Goal: Task Accomplishment & Management: Use online tool/utility

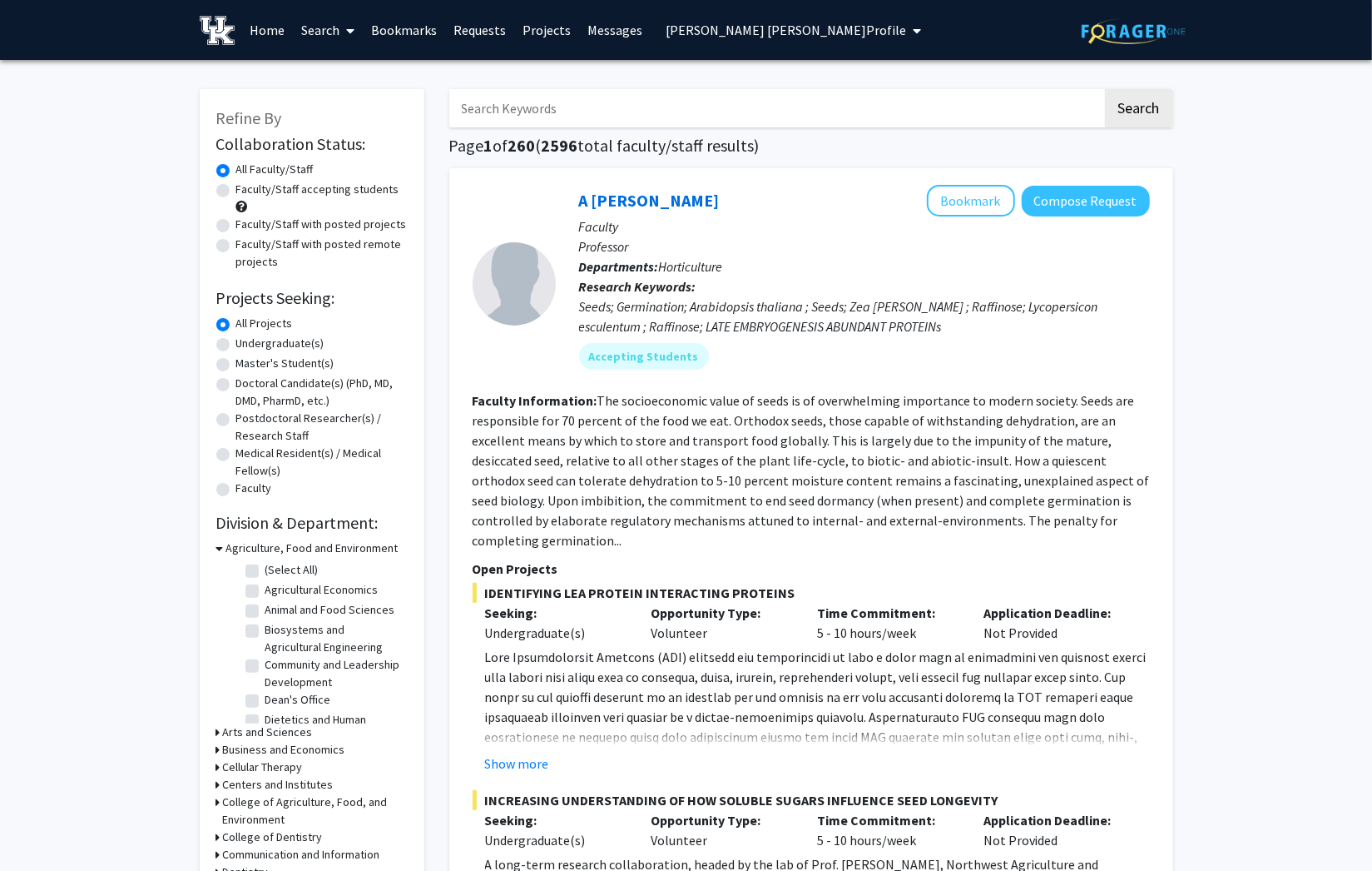
click at [560, 102] on input "Search Keywords" at bounding box center [776, 108] width 654 height 38
type input "[PERSON_NAME]"
click at [1105, 89] on button "Search" at bounding box center [1139, 108] width 68 height 38
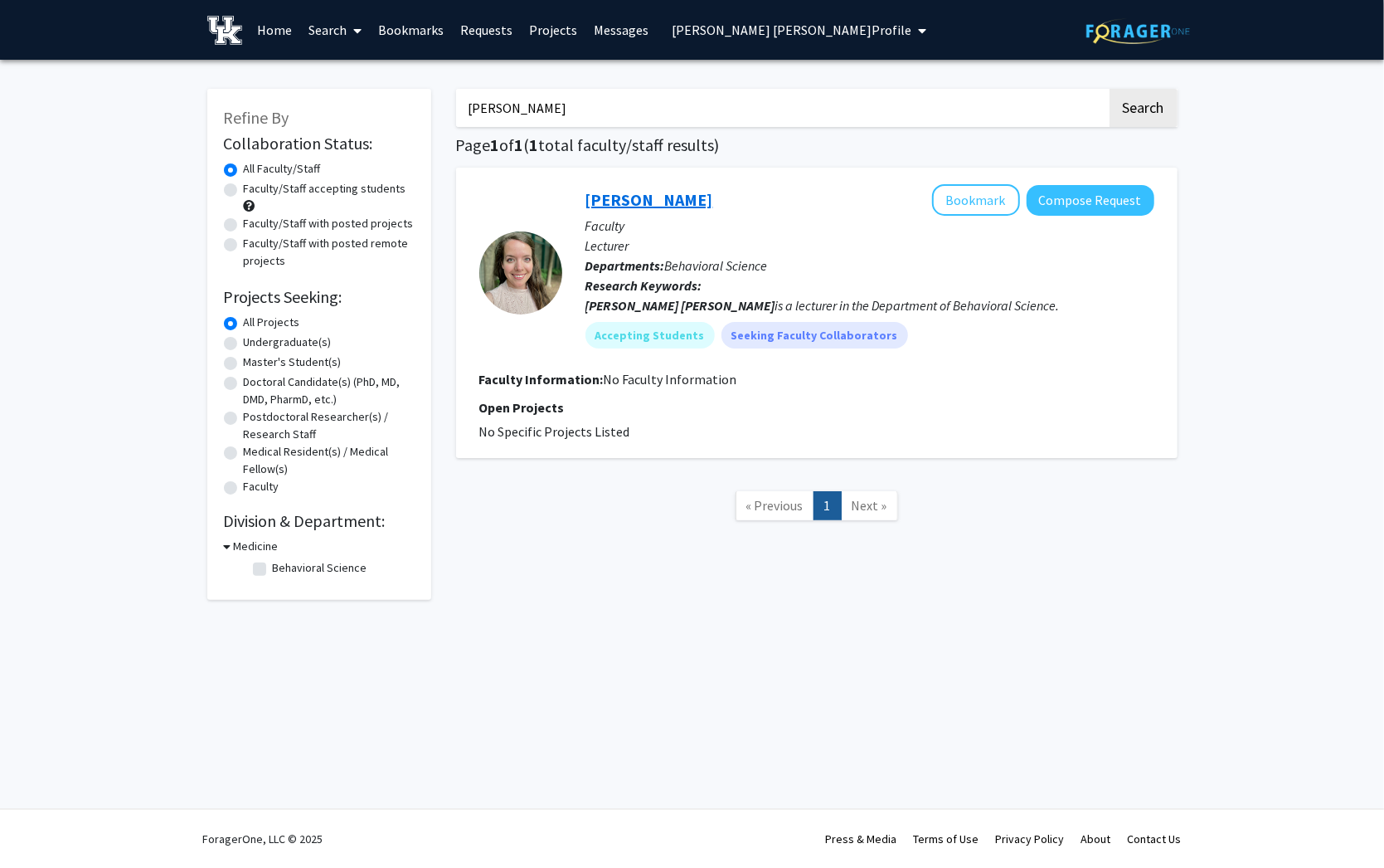
click at [624, 191] on link "[PERSON_NAME]" at bounding box center [650, 199] width 128 height 21
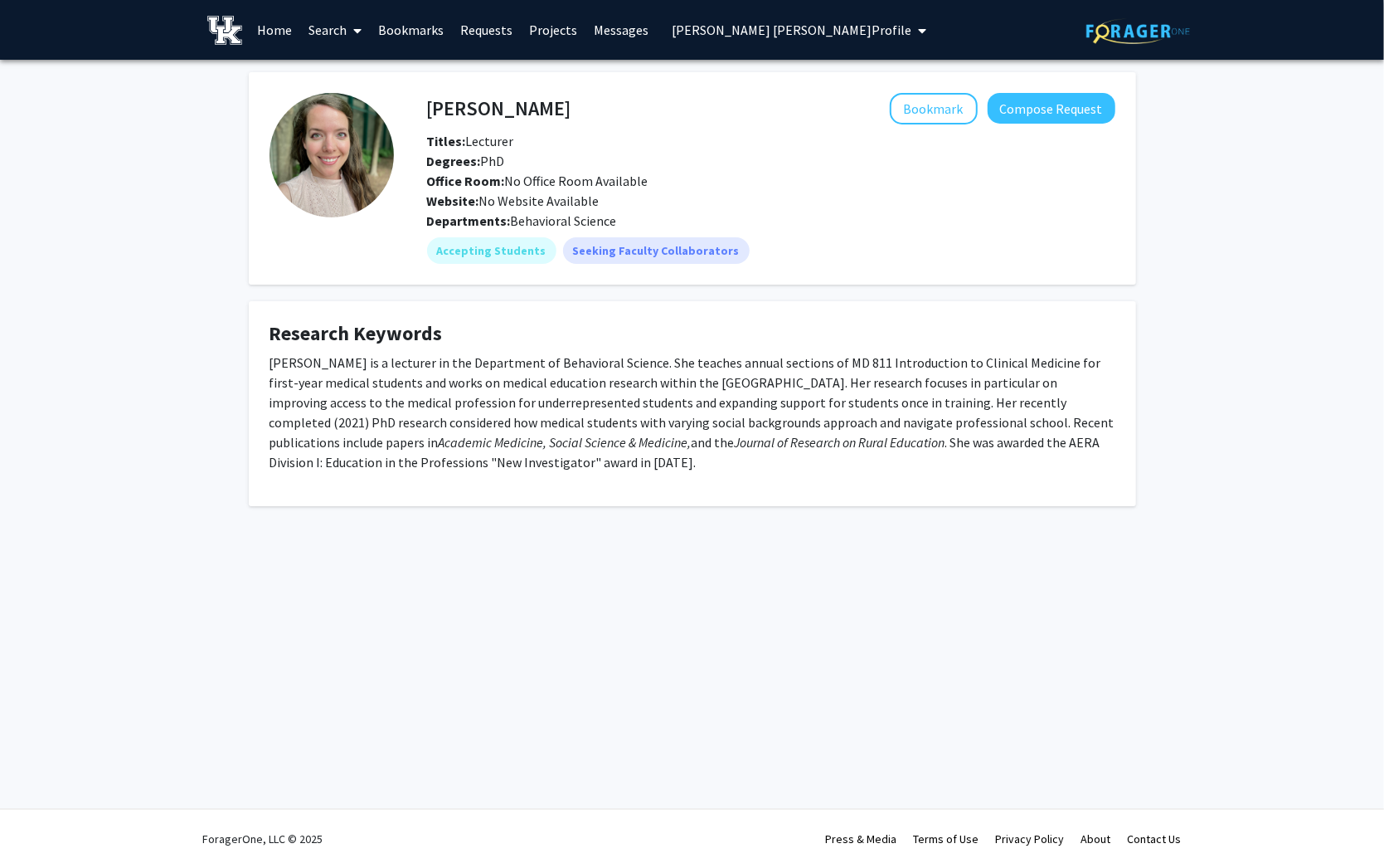
click at [539, 20] on link "Projects" at bounding box center [553, 30] width 65 height 58
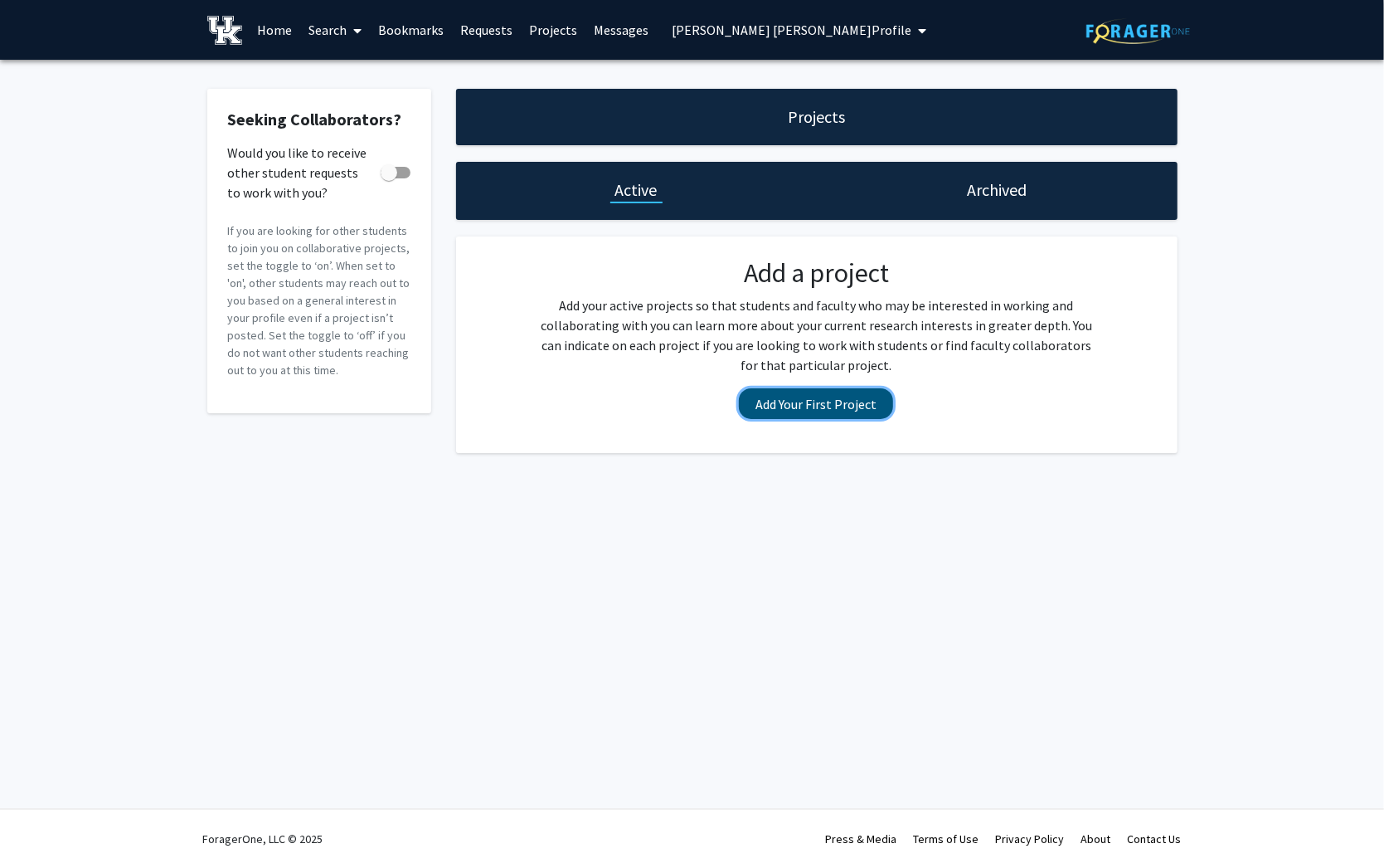
click at [847, 392] on button "Add Your First Project" at bounding box center [816, 403] width 154 height 31
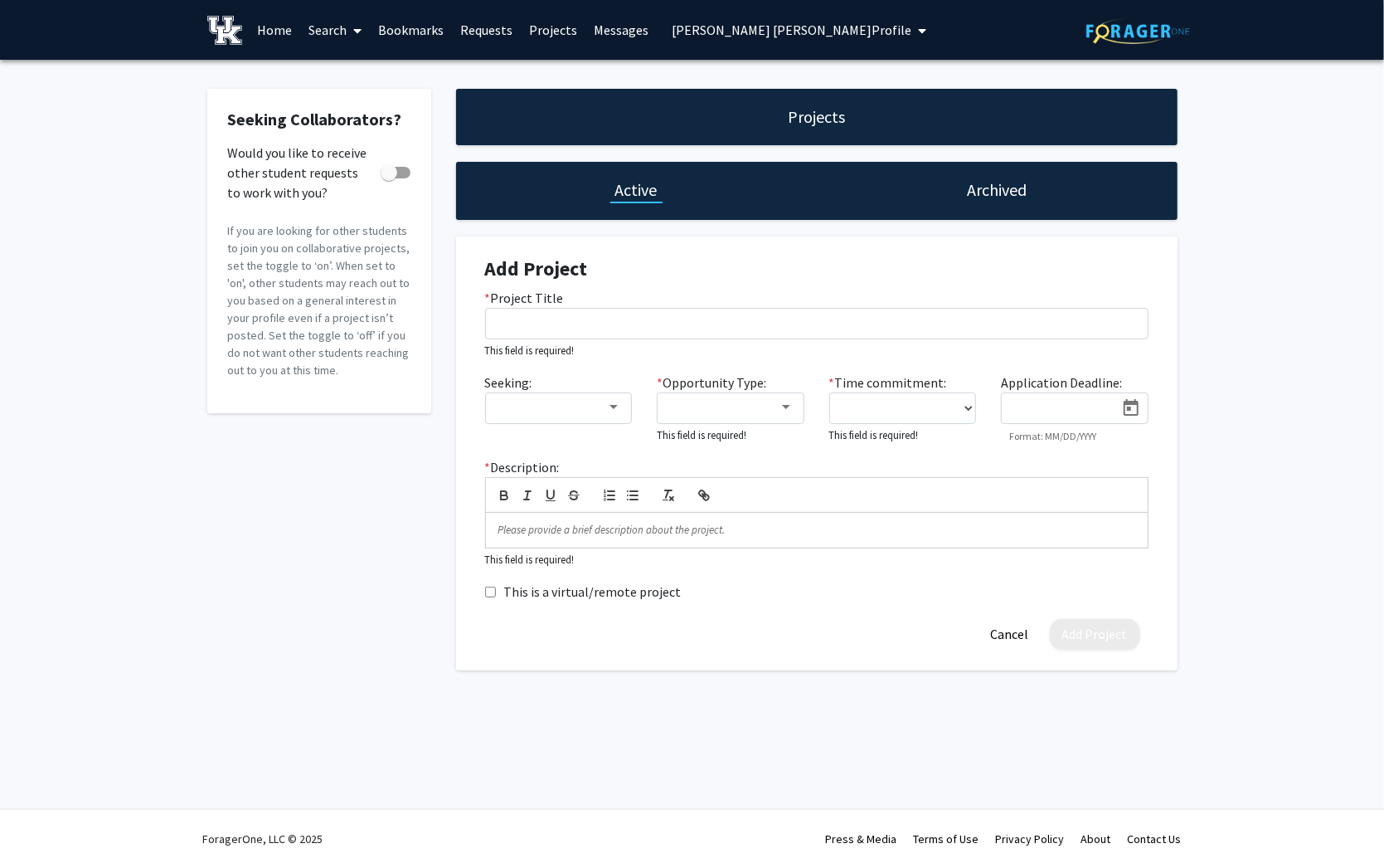
click at [348, 23] on span at bounding box center [354, 31] width 15 height 58
click at [362, 108] on span "Students" at bounding box center [351, 110] width 101 height 33
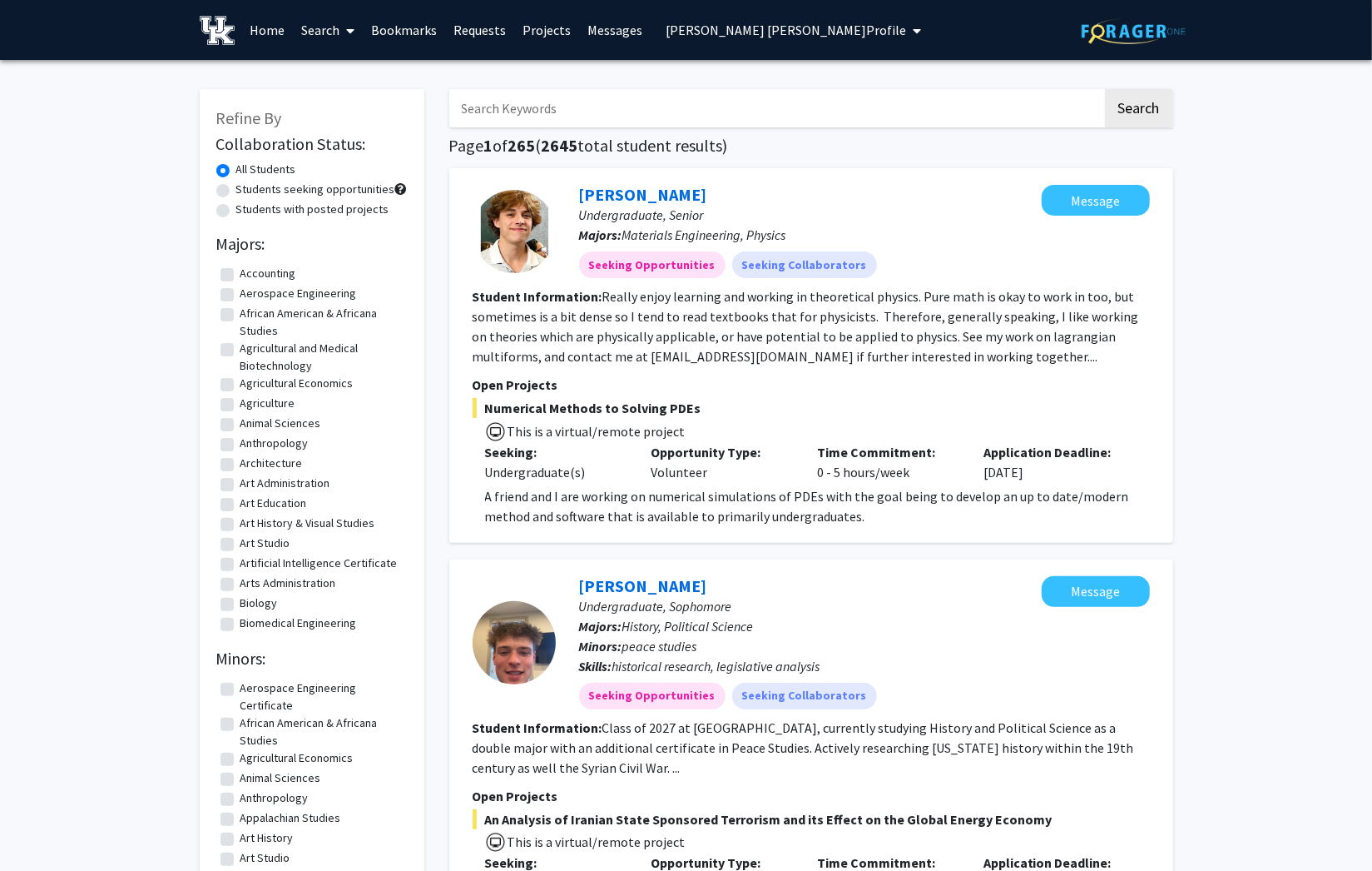
click at [260, 27] on link "Home" at bounding box center [267, 30] width 52 height 58
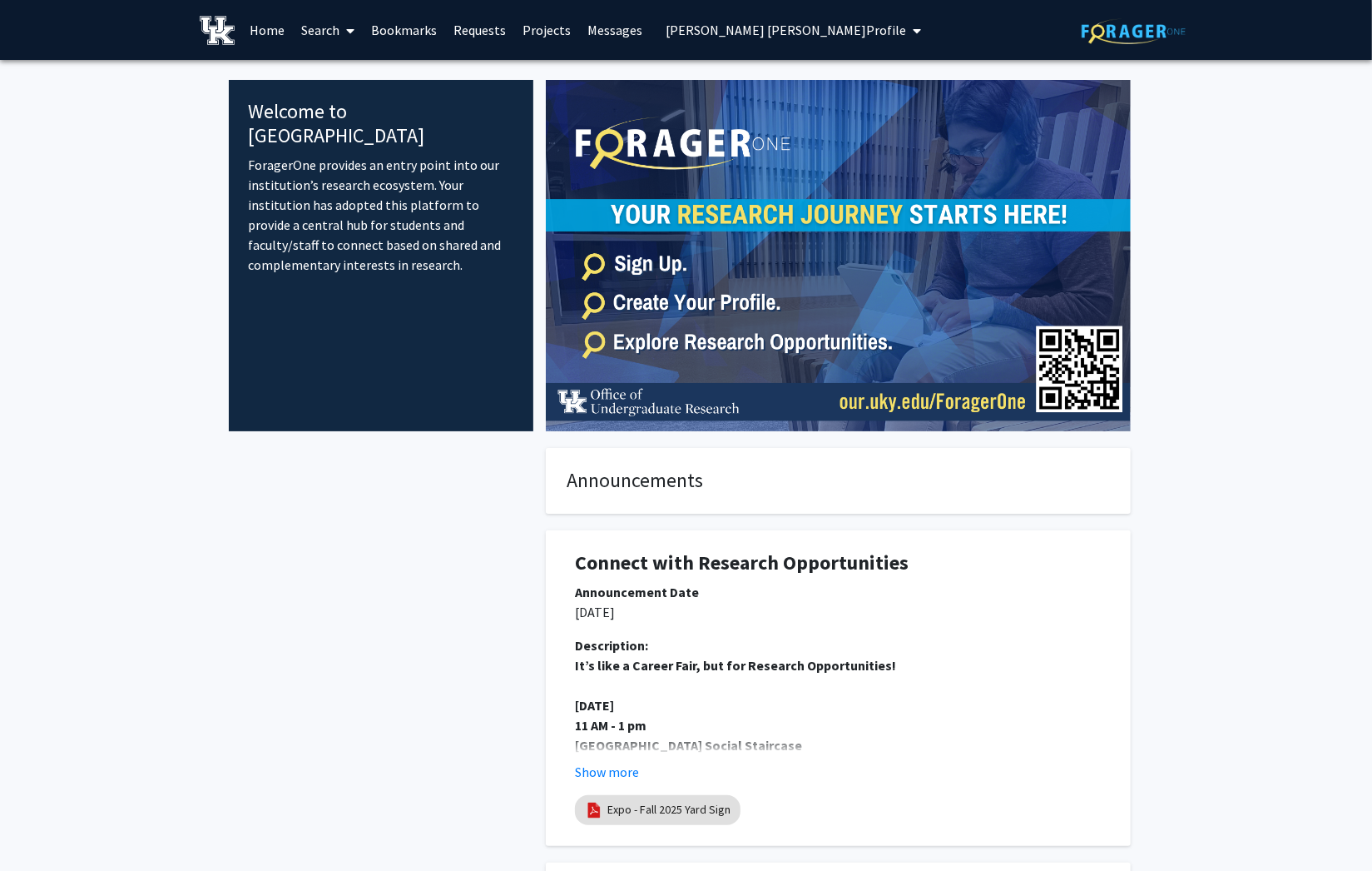
click at [913, 27] on icon "My profile dropdown to access profile and logout" at bounding box center [917, 31] width 8 height 13
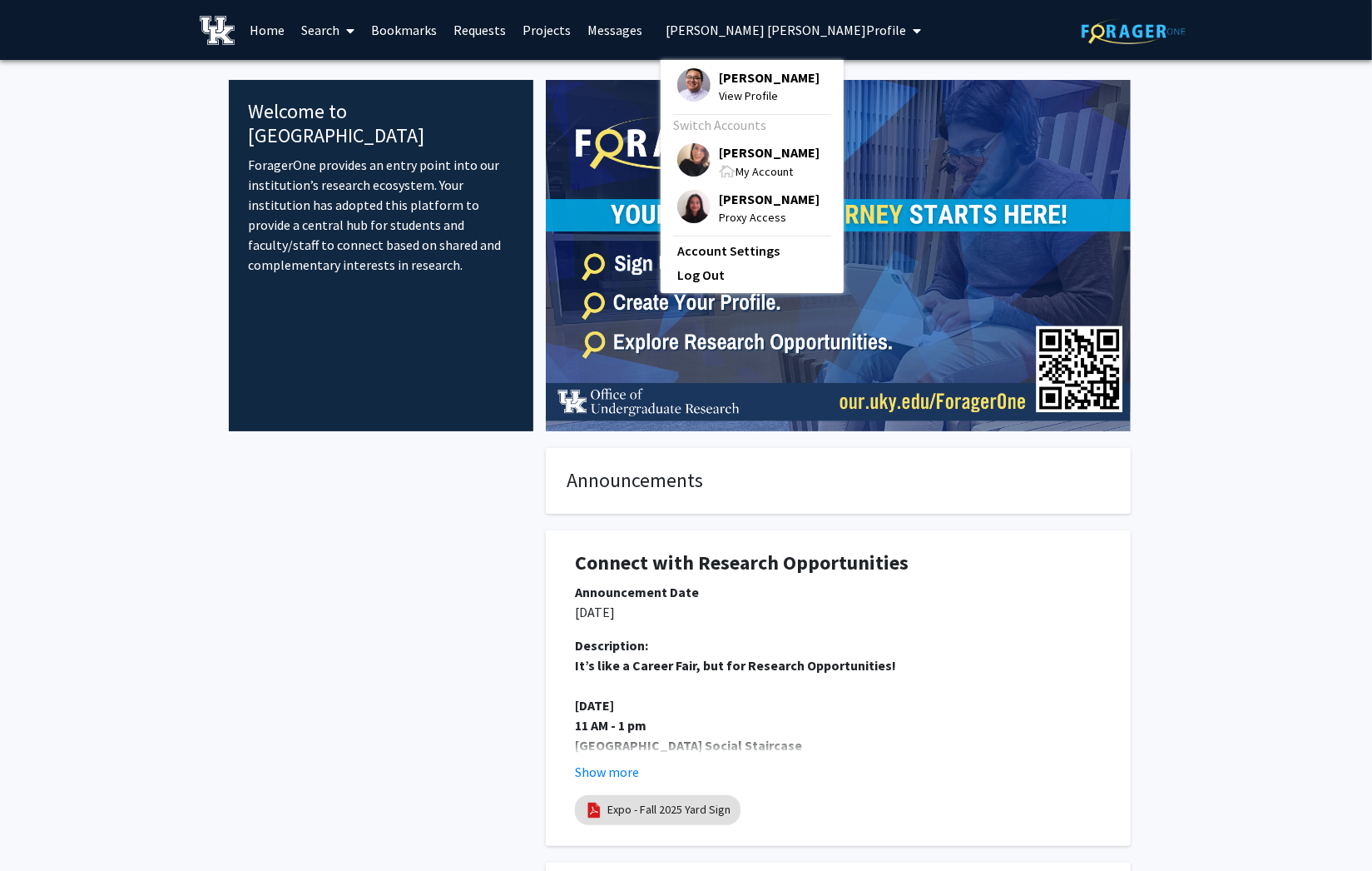
click at [749, 162] on span "[PERSON_NAME]" at bounding box center [769, 152] width 101 height 18
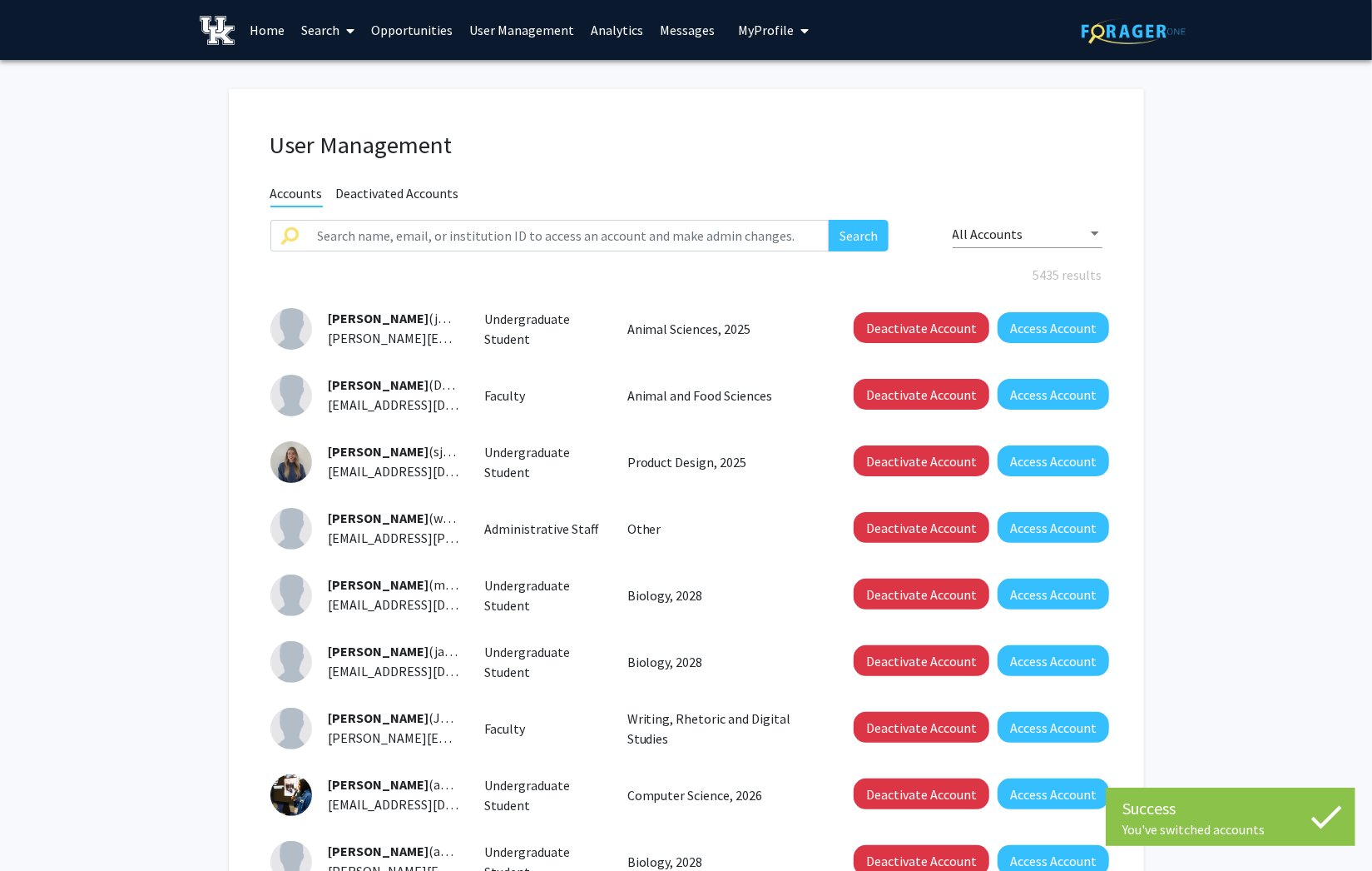
click at [606, 28] on link "Analytics" at bounding box center [617, 30] width 69 height 58
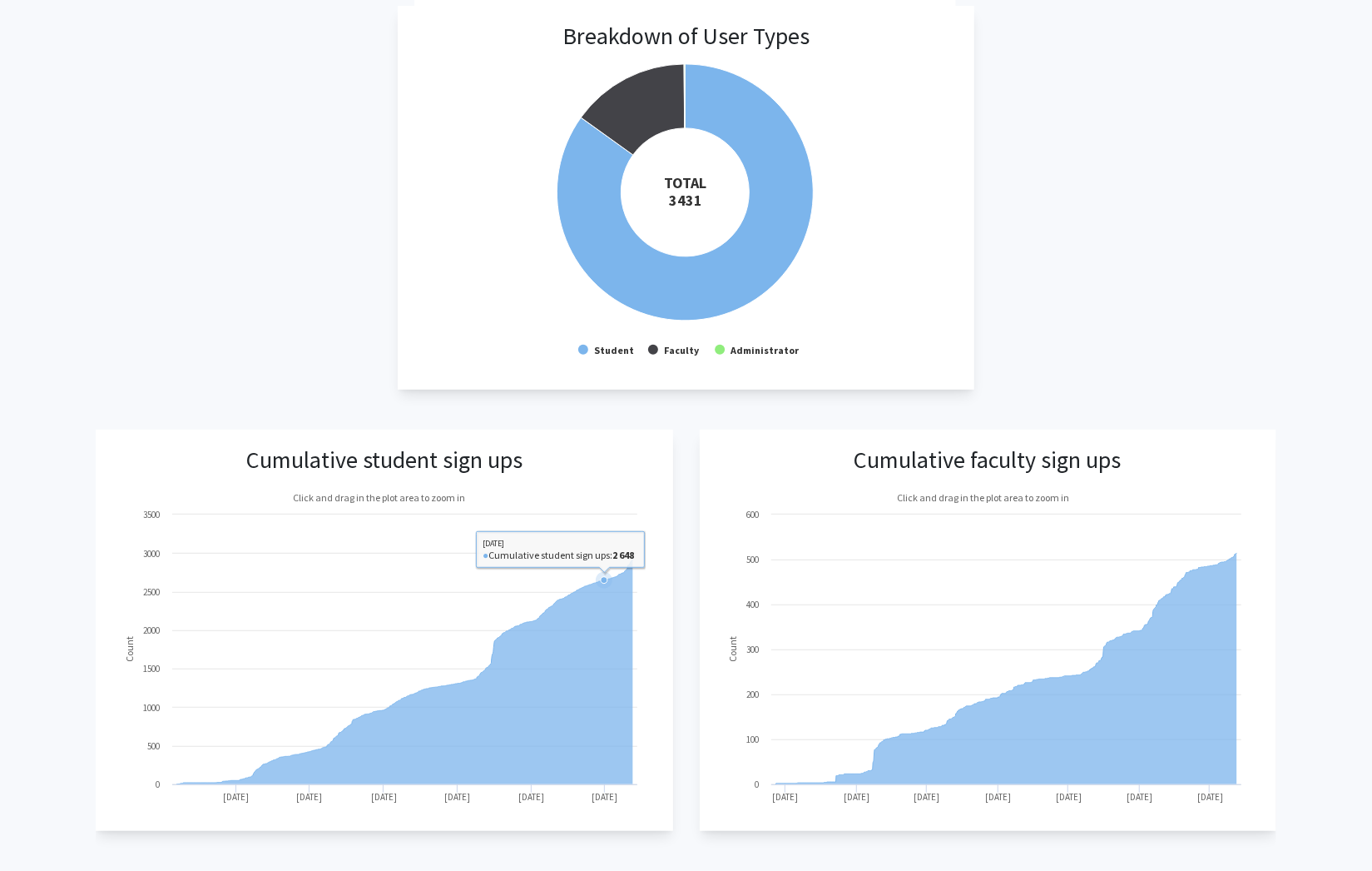
scroll to position [221, 0]
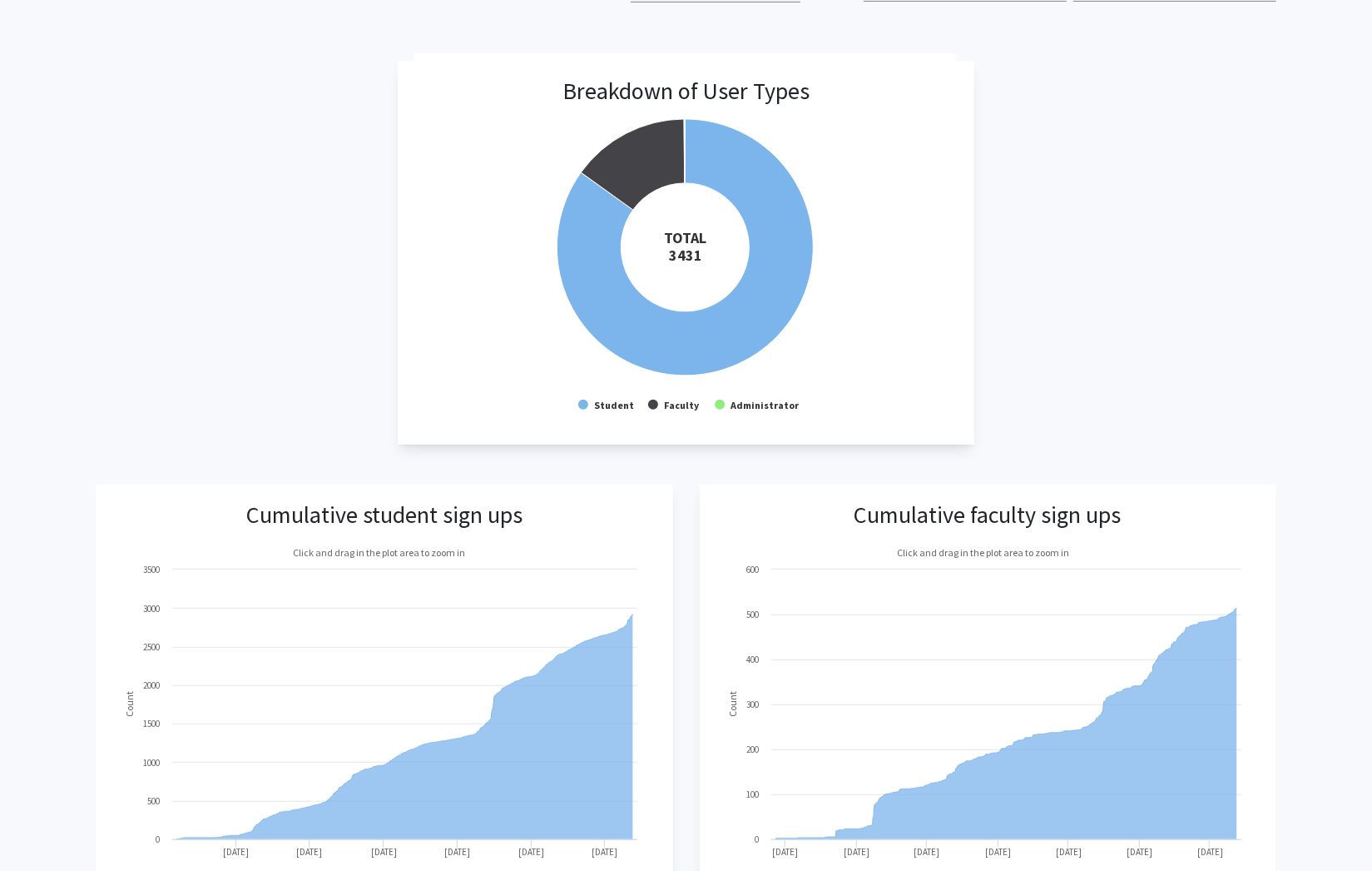
click at [1182, 90] on div "Breakdown of User Types Created with Highcharts 9.3.3 TOTAL ​ 3431 Student Facu…" at bounding box center [685, 253] width 1180 height 385
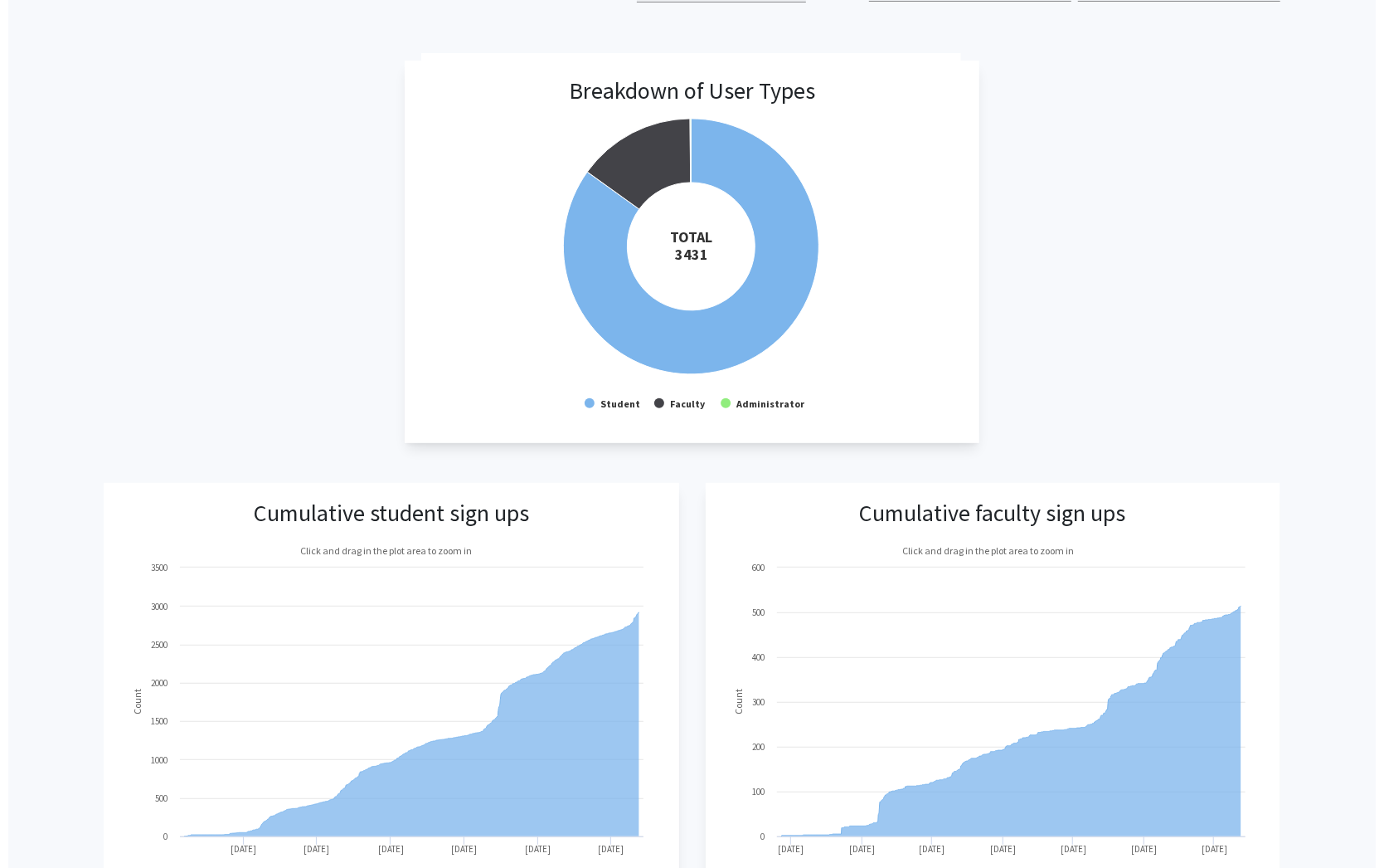
scroll to position [0, 0]
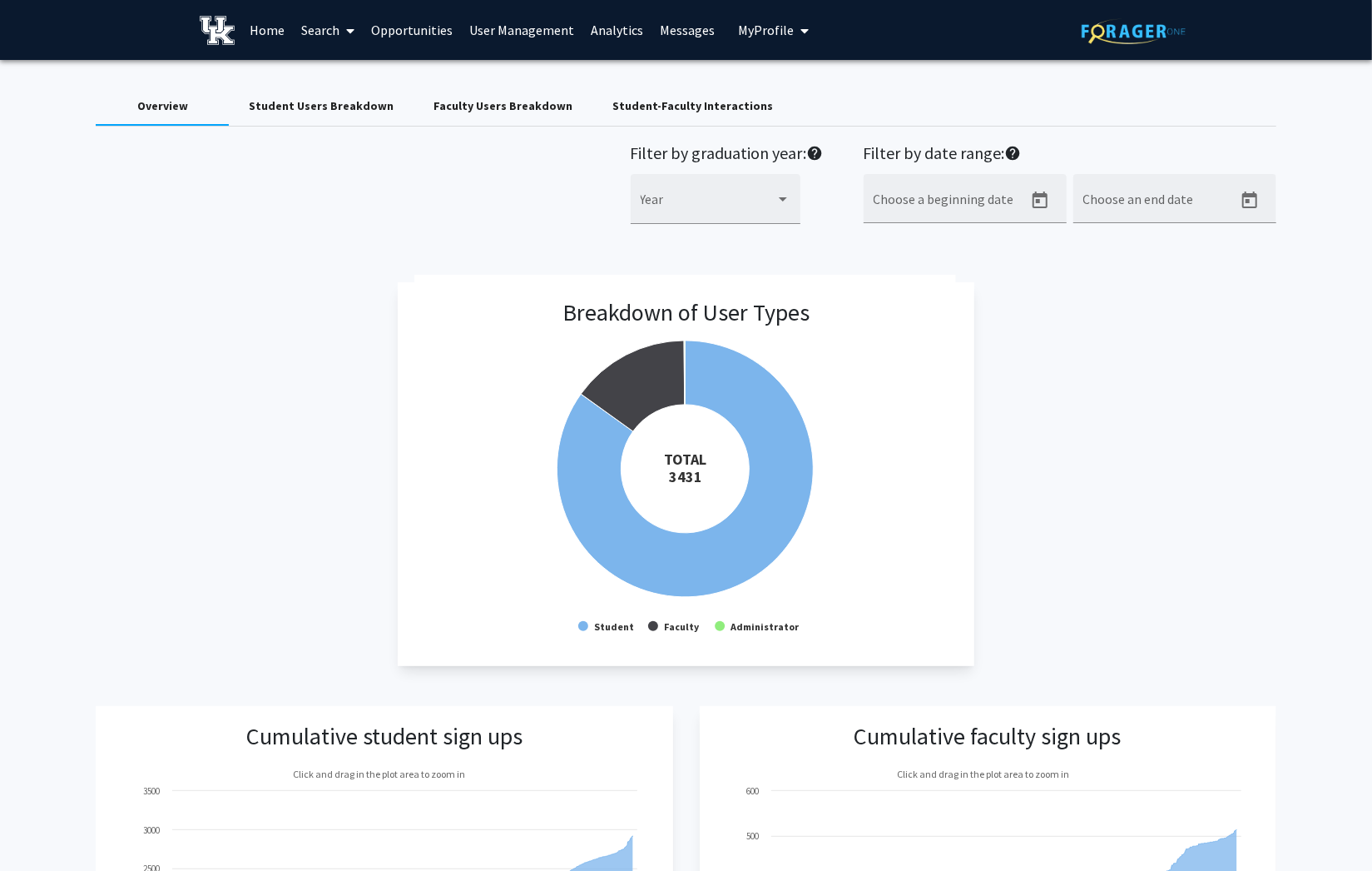
click at [771, 24] on span "My Profile" at bounding box center [766, 30] width 56 height 17
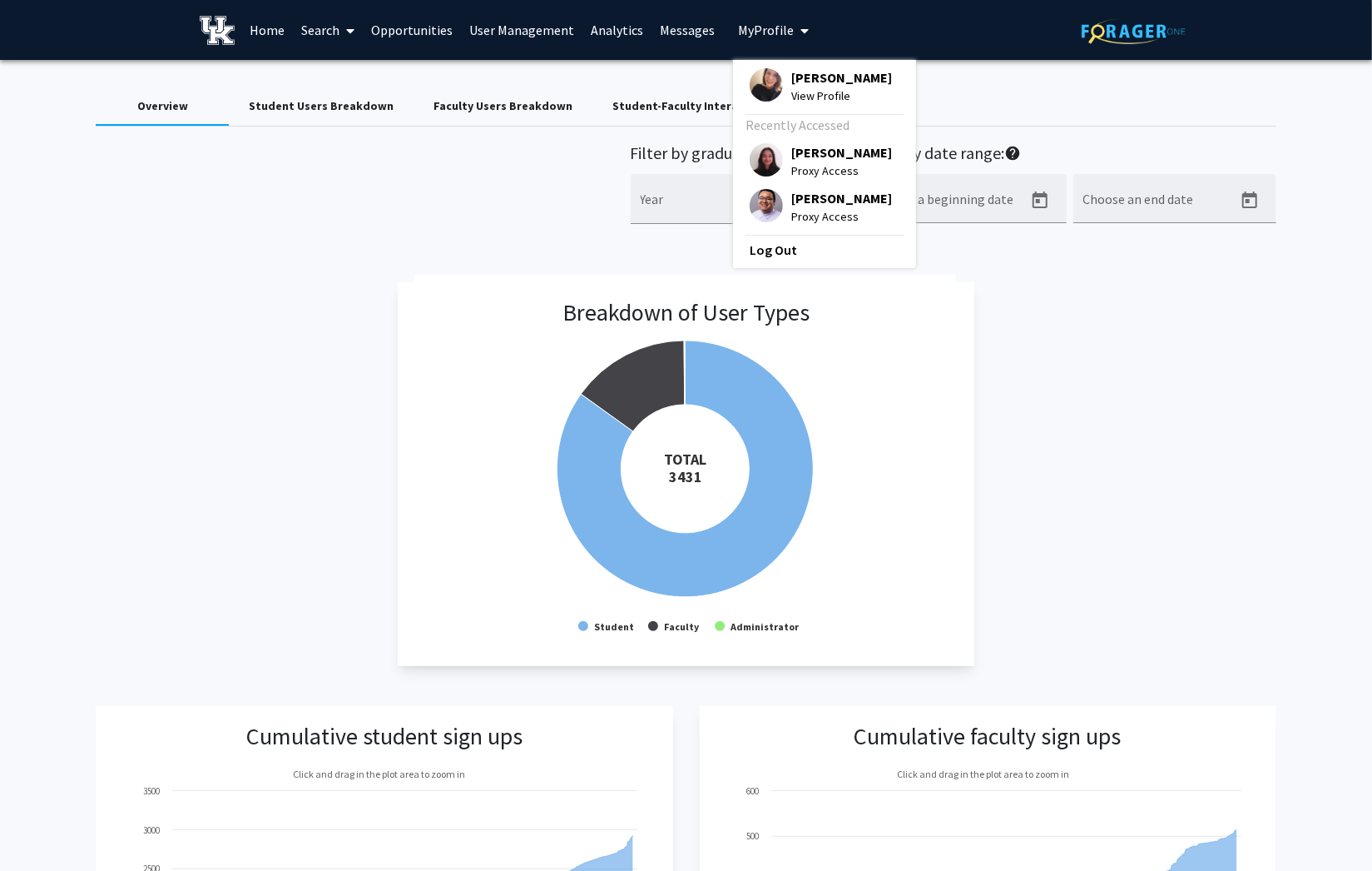
click at [360, 178] on div "Filter by graduation year: help Year Filter by date range: help Choose a beginn…" at bounding box center [685, 192] width 1205 height 99
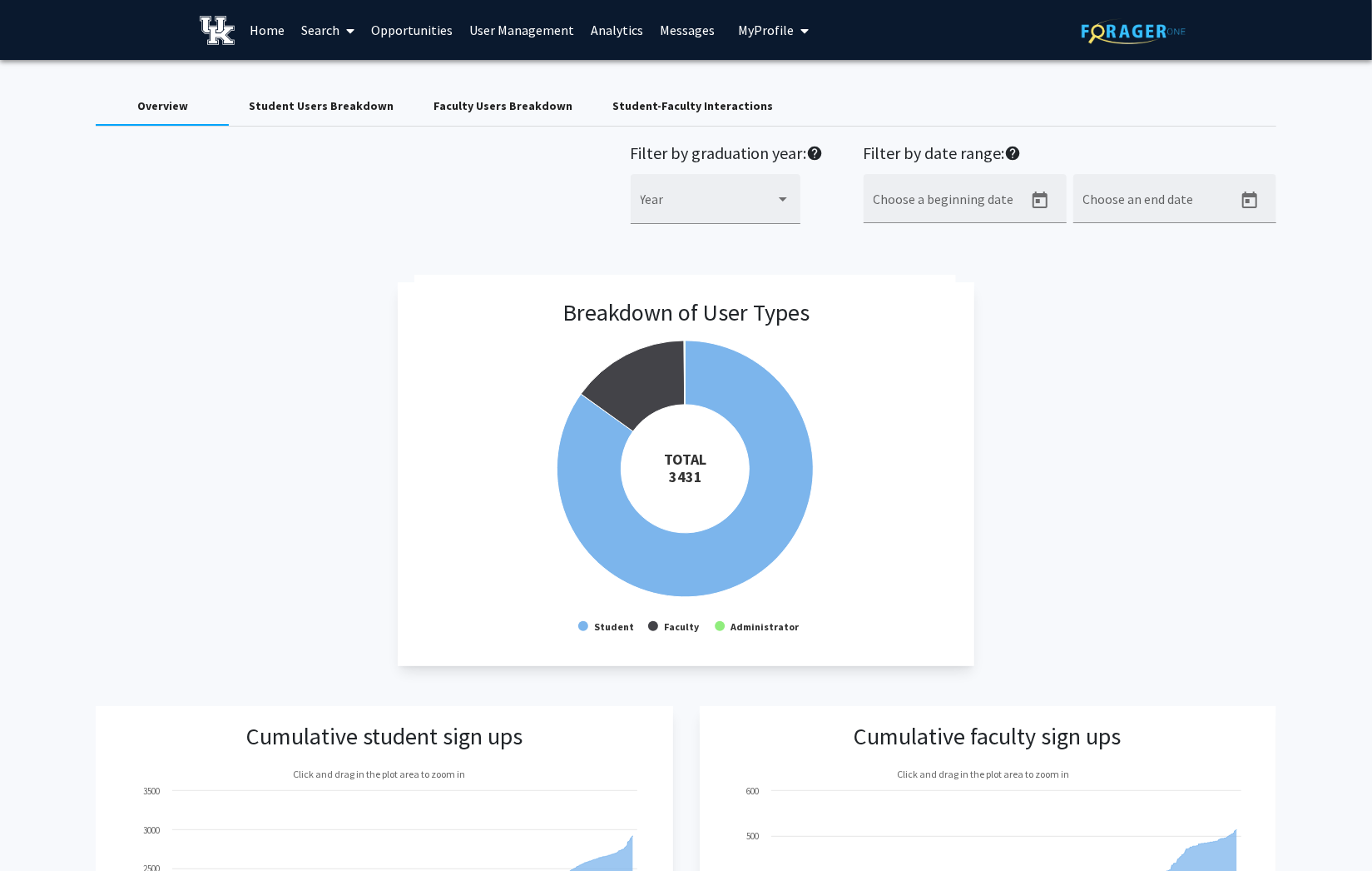
click at [511, 27] on link "User Management" at bounding box center [522, 30] width 122 height 58
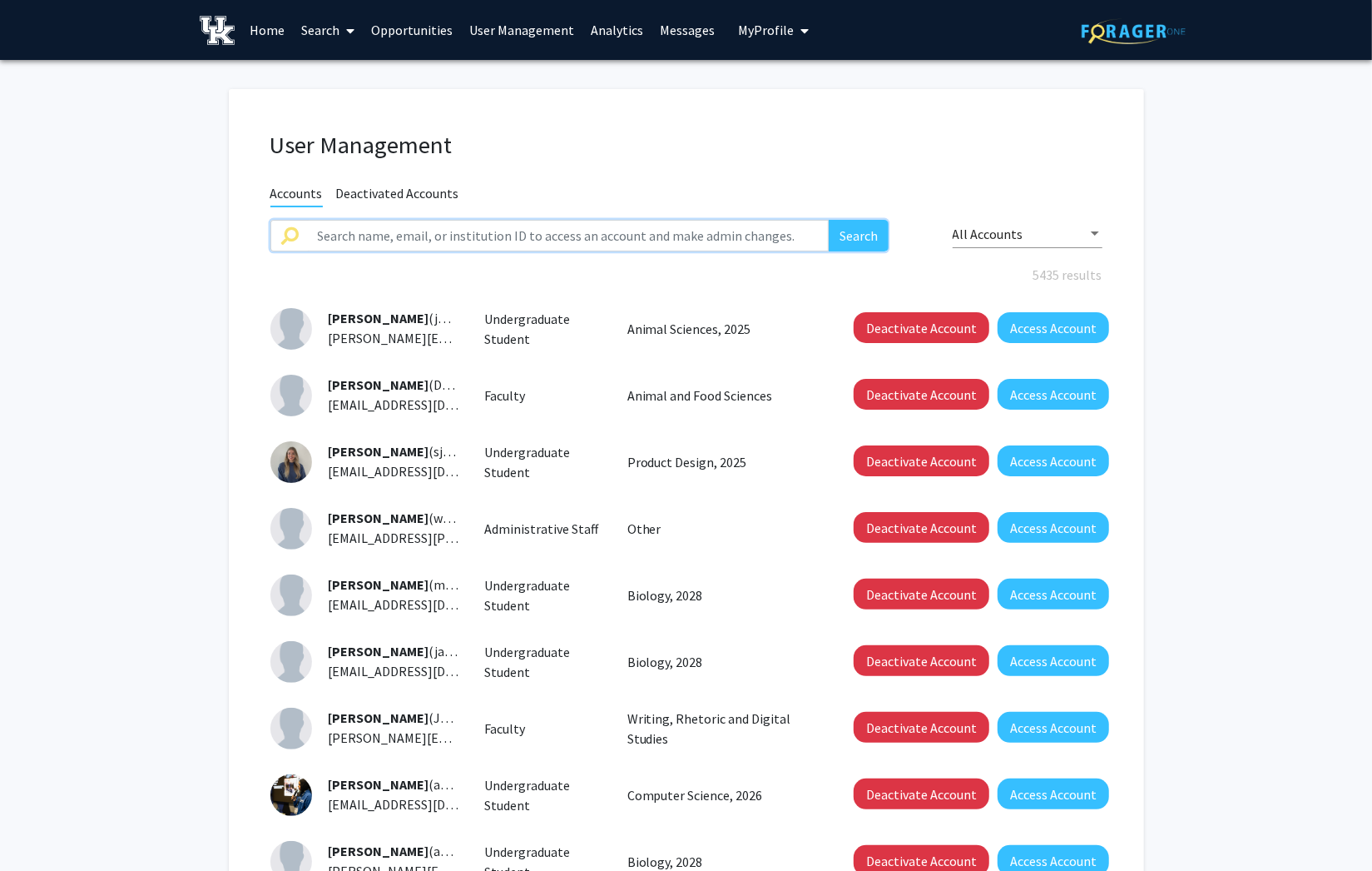
click at [528, 243] on input "text" at bounding box center [569, 236] width 522 height 32
type input "[PERSON_NAME]"
click at [829, 220] on button "Search" at bounding box center [859, 236] width 60 height 32
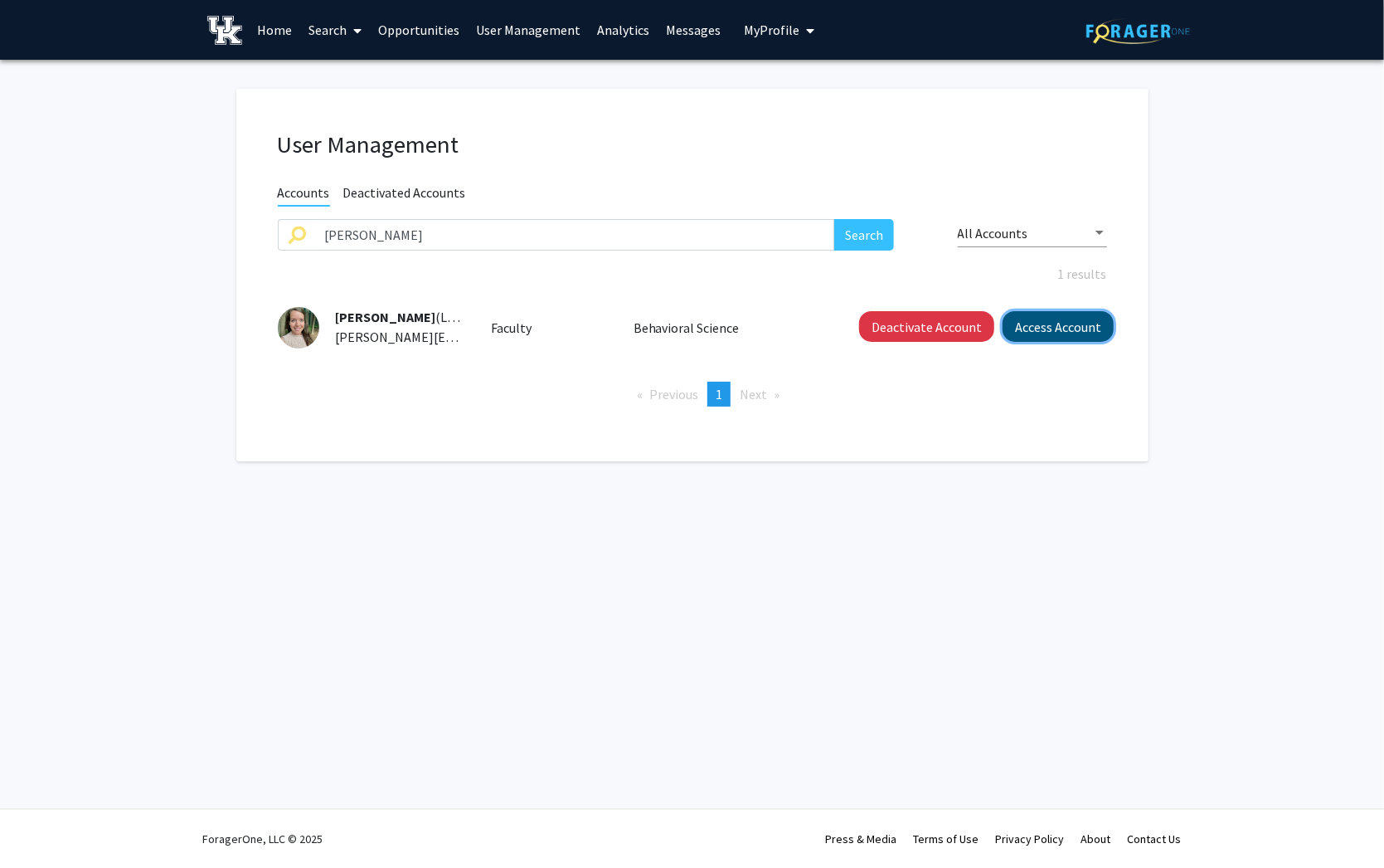
click at [1086, 333] on button "Access Account" at bounding box center [1059, 326] width 111 height 31
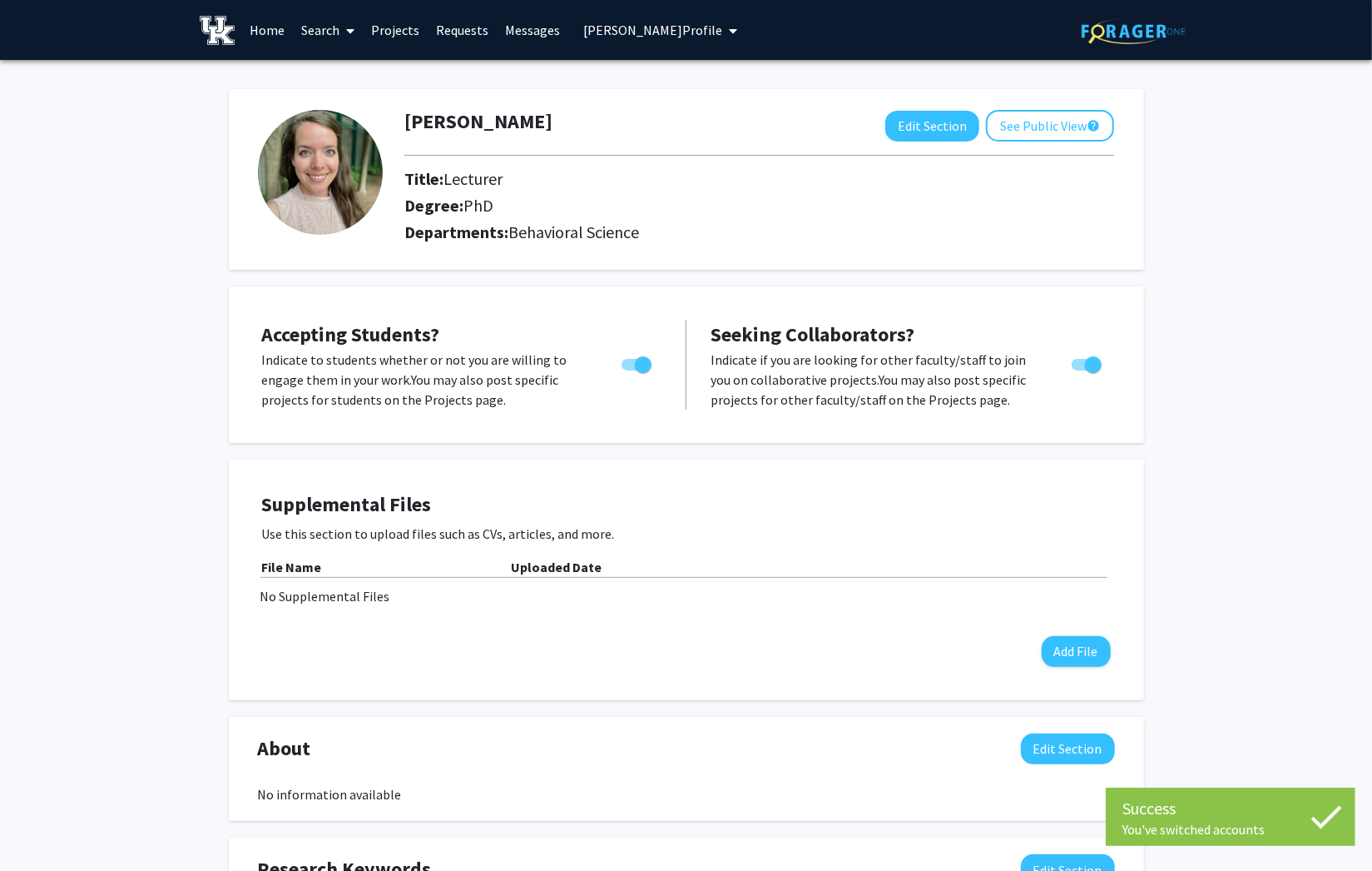
click at [380, 22] on link "Projects" at bounding box center [395, 30] width 65 height 58
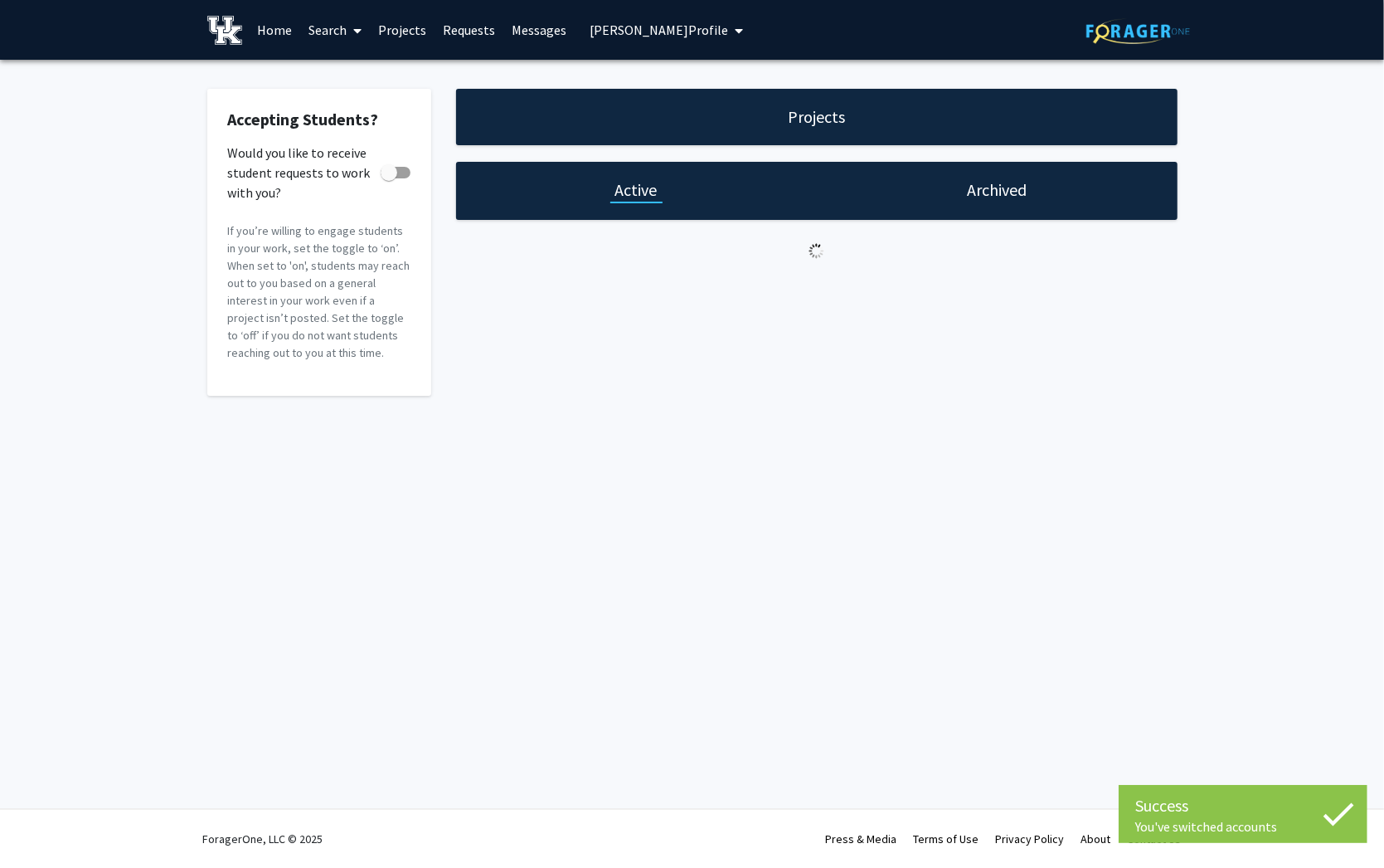
checkbox input "true"
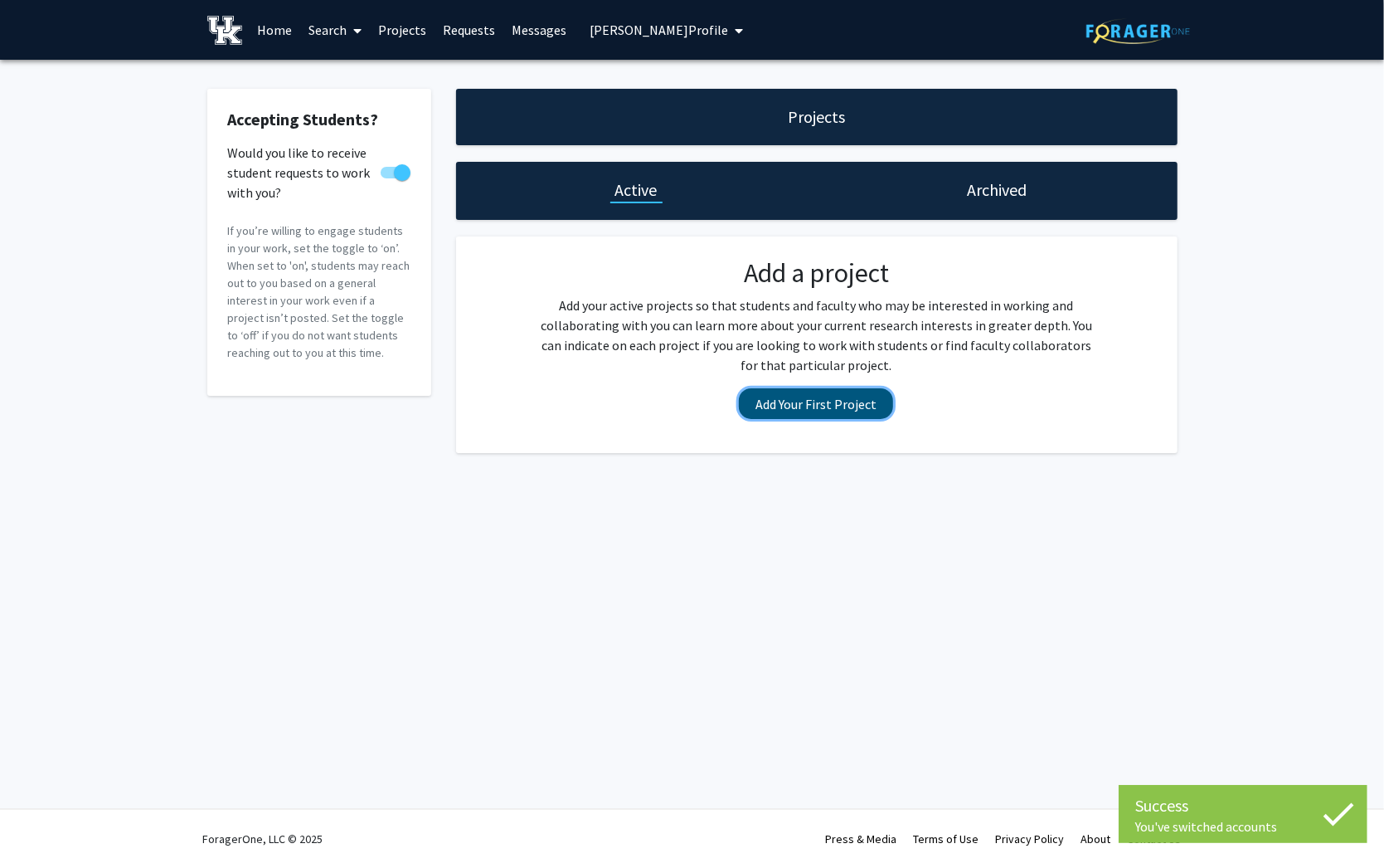
click at [836, 393] on button "Add Your First Project" at bounding box center [816, 403] width 154 height 31
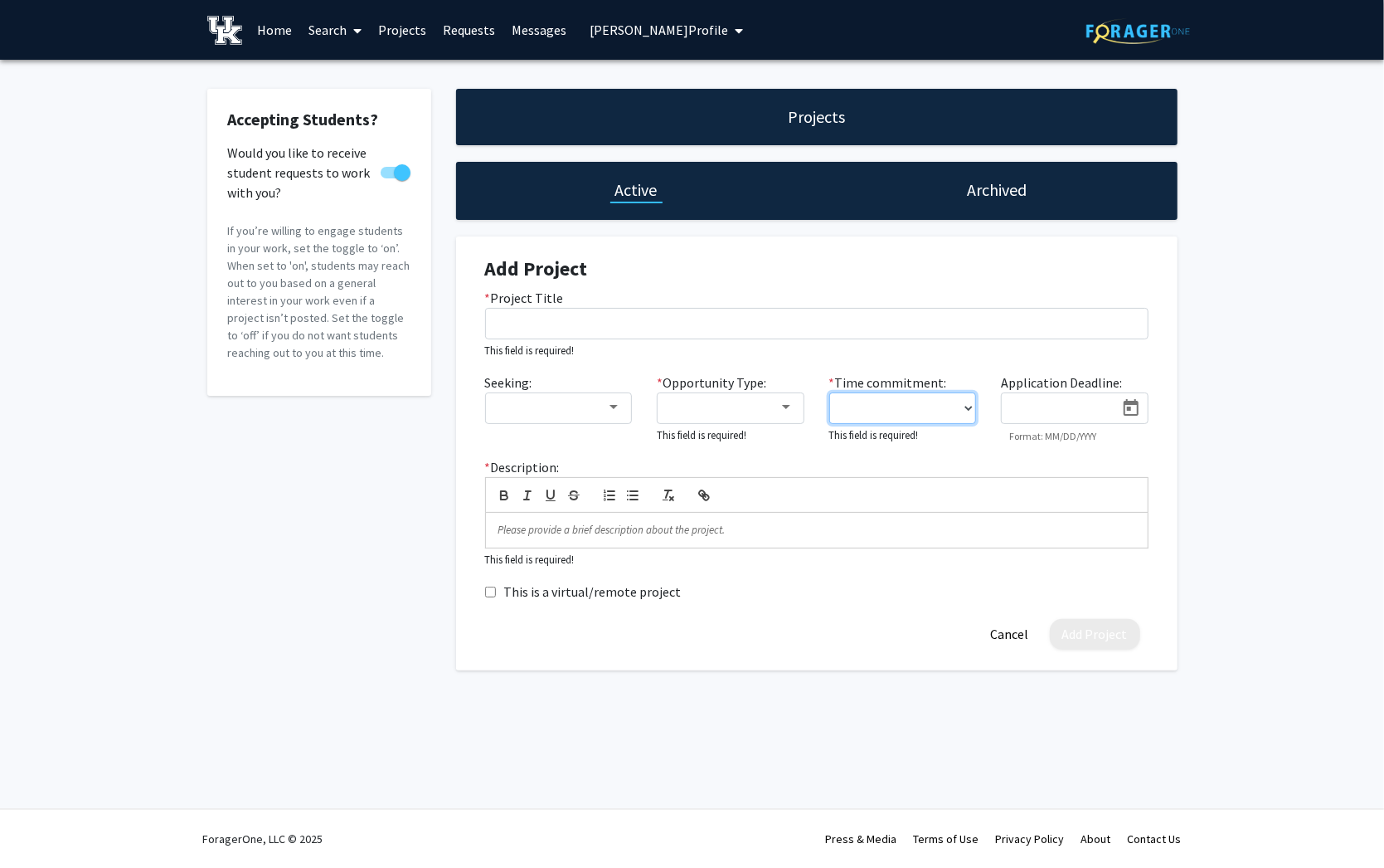
click at [961, 399] on select "0 - 5 hours/week 5 - 10 hours/week 10 - 15 hours/week 15 - 20 hours/week 20 - 3…" at bounding box center [904, 408] width 148 height 32
click at [967, 399] on select "0 - 5 hours/week 5 - 10 hours/week 10 - 15 hours/week 15 - 20 hours/week 20 - 3…" at bounding box center [904, 408] width 148 height 32
click at [964, 406] on select "0 - 5 hours/week 5 - 10 hours/week 10 - 15 hours/week 15 - 20 hours/week 20 - 3…" at bounding box center [904, 408] width 148 height 32
